Goal: Information Seeking & Learning: Learn about a topic

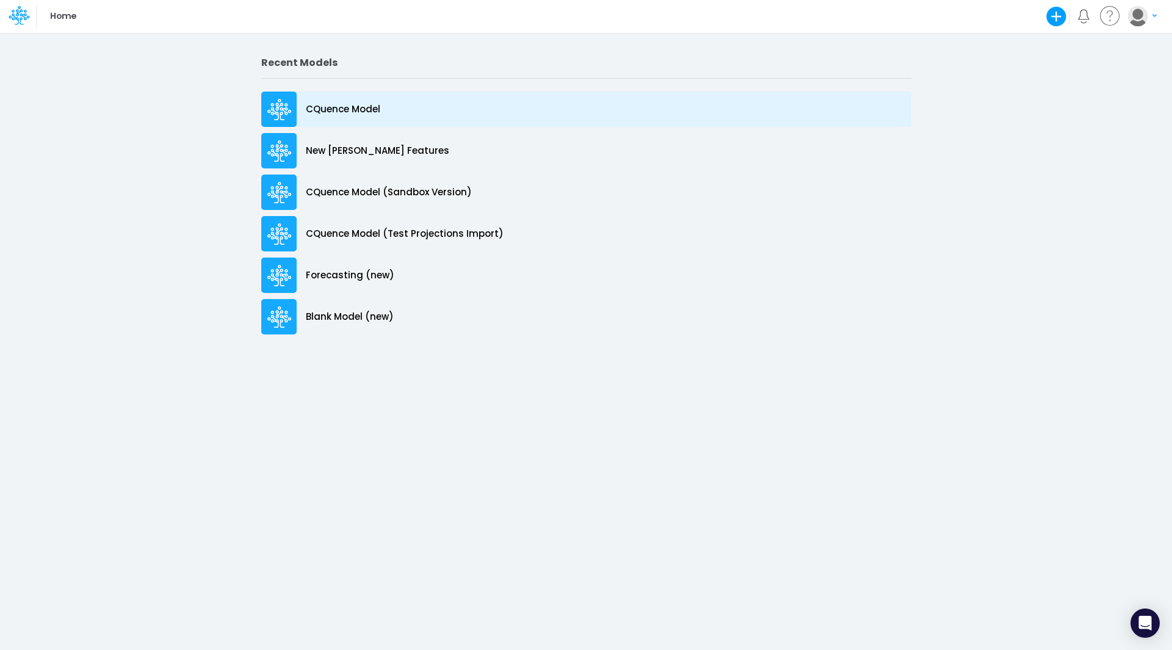
click at [328, 109] on p "CQuence Model" at bounding box center [343, 110] width 74 height 14
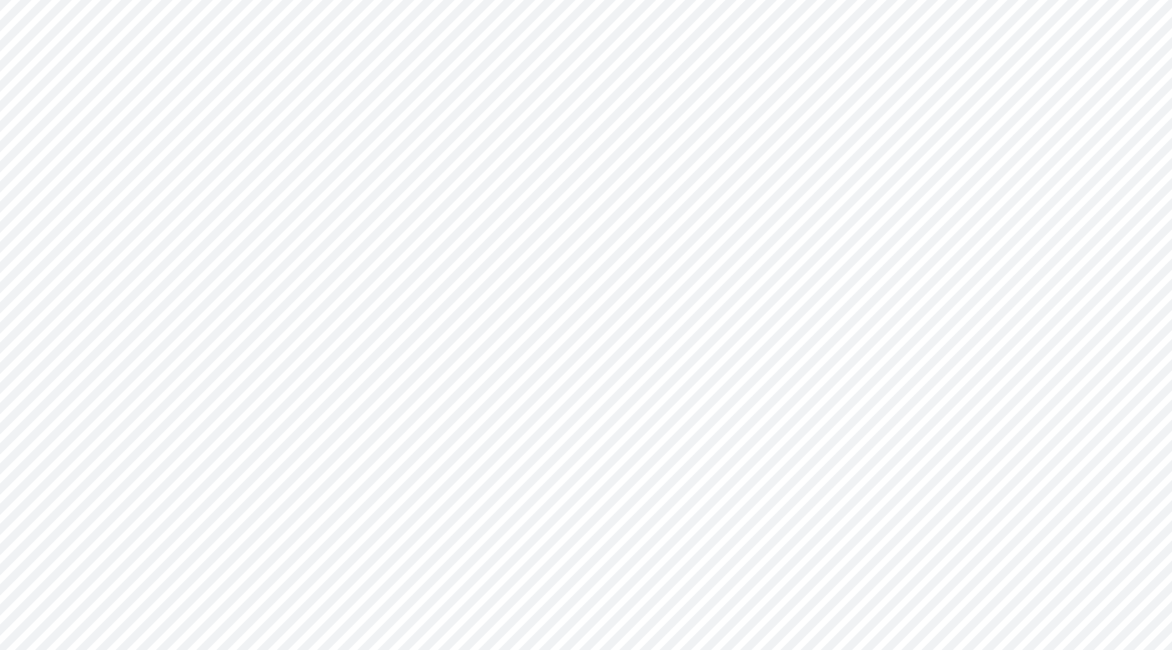
type input "Consolidated All by Month"
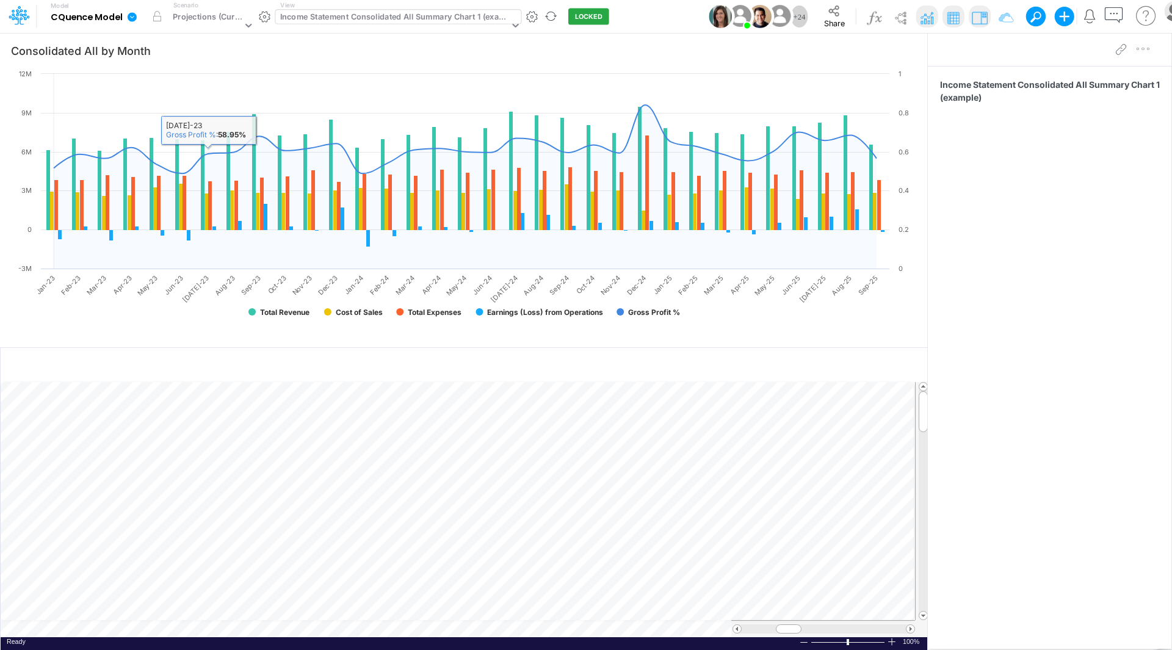
click at [372, 21] on div "Income Statement Consolidated All Summary Chart 1 (example)" at bounding box center [394, 18] width 229 height 14
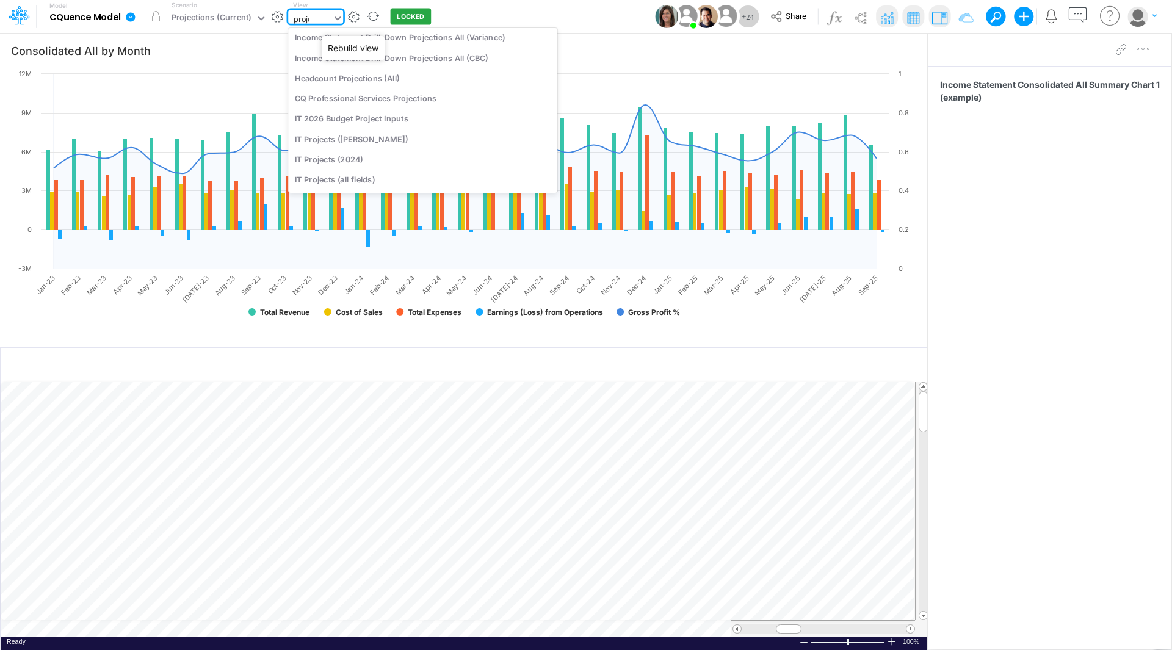
scroll to position [162, 0]
type input "projec"
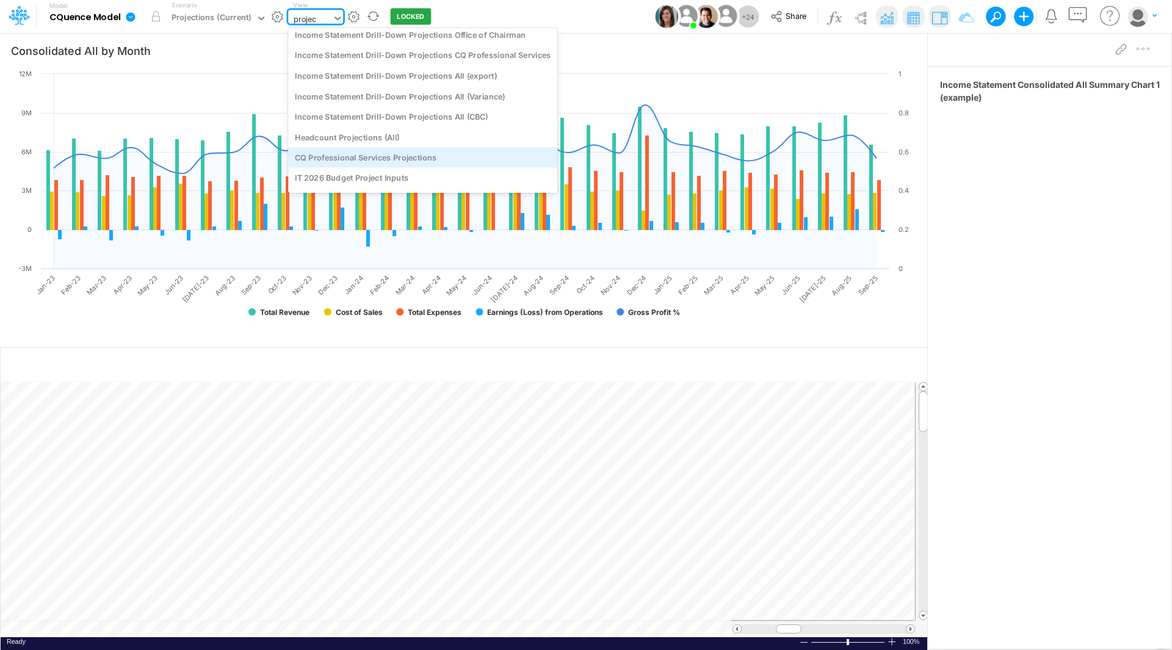
scroll to position [0, 0]
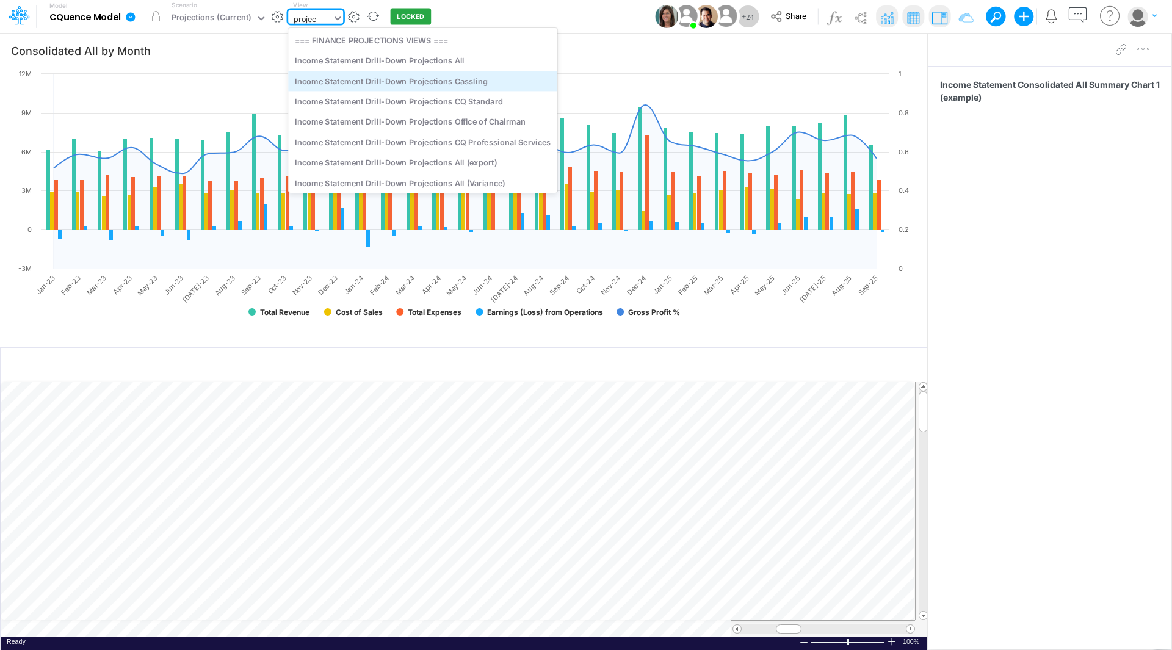
click at [358, 81] on div "Income Statement Drill-Down Projections Cassling" at bounding box center [422, 81] width 269 height 20
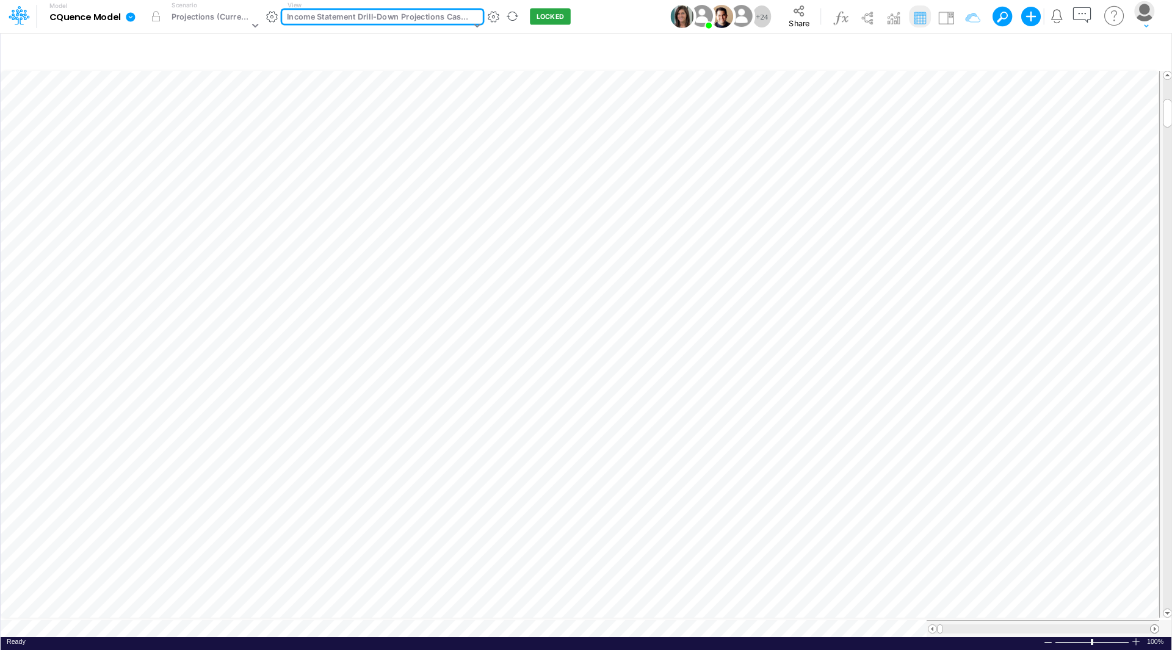
click at [1155, 625] on span at bounding box center [1154, 629] width 8 height 8
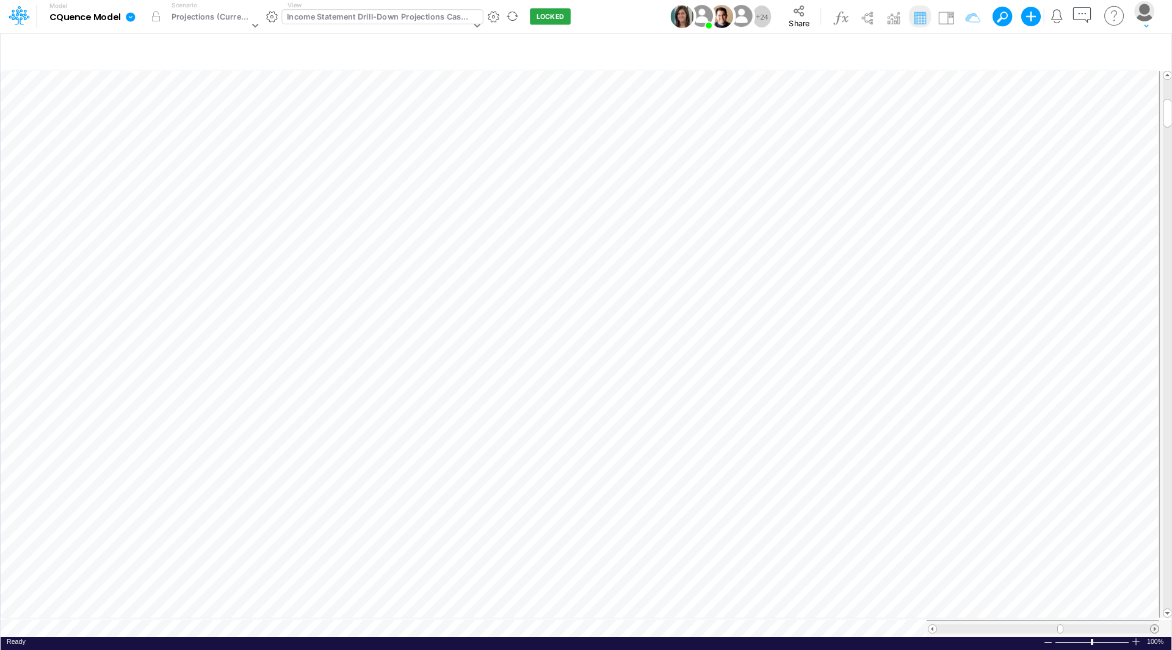
click at [1155, 625] on span at bounding box center [1154, 629] width 8 height 8
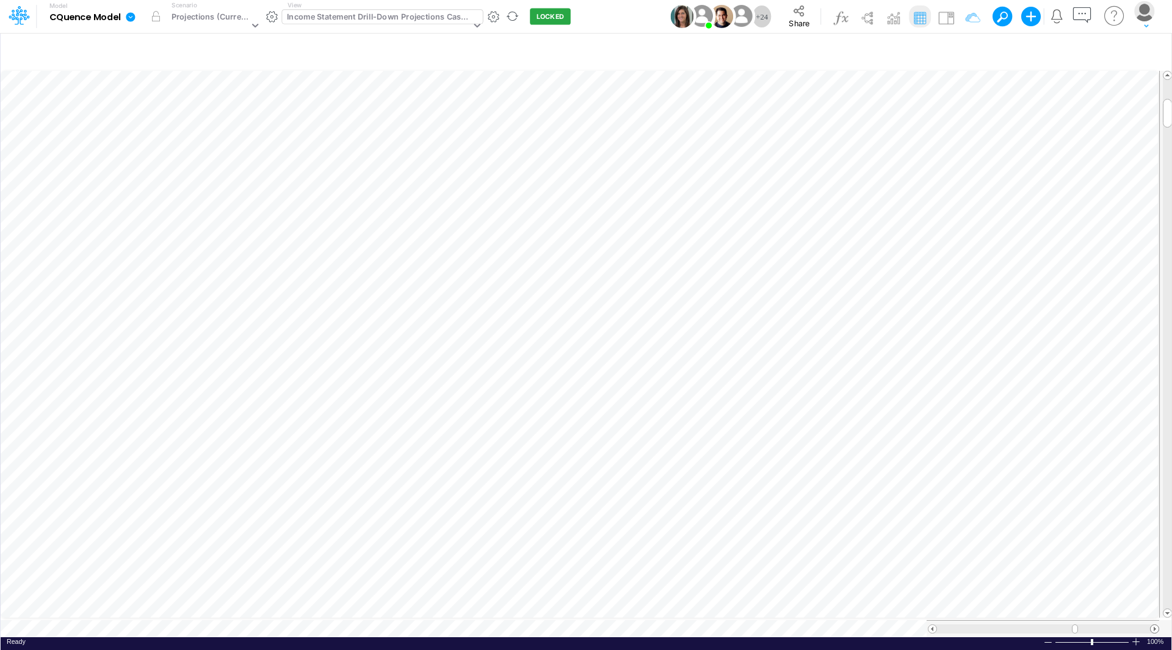
click at [1155, 625] on span at bounding box center [1154, 629] width 8 height 8
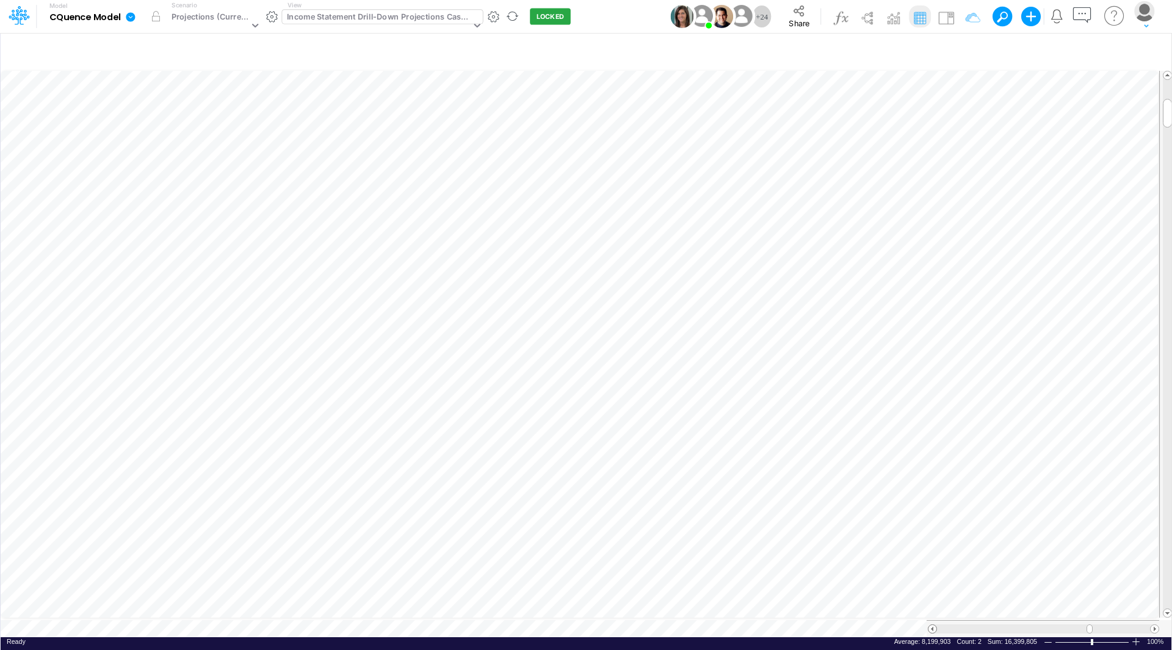
click at [934, 625] on span at bounding box center [932, 629] width 8 height 8
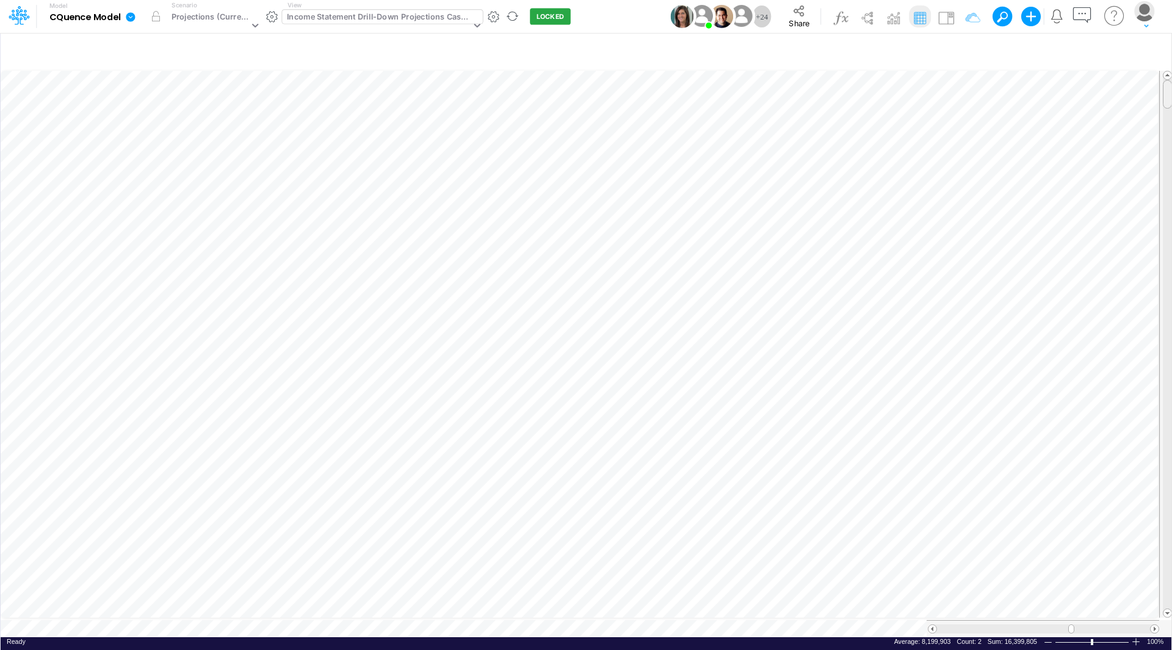
drag, startPoint x: 1170, startPoint y: 143, endPoint x: 1203, endPoint y: 78, distance: 73.1
click at [1171, 78] on html "Model CQuence Model Edit model settings Duplicate Import QuickBooks QuickBooks …" at bounding box center [586, 325] width 1172 height 650
